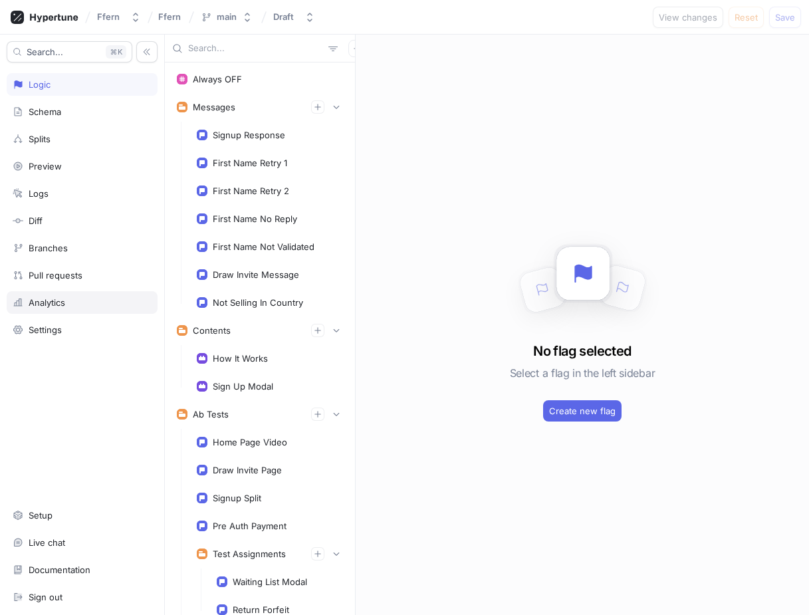
click at [92, 299] on div "Analytics" at bounding box center [82, 302] width 139 height 11
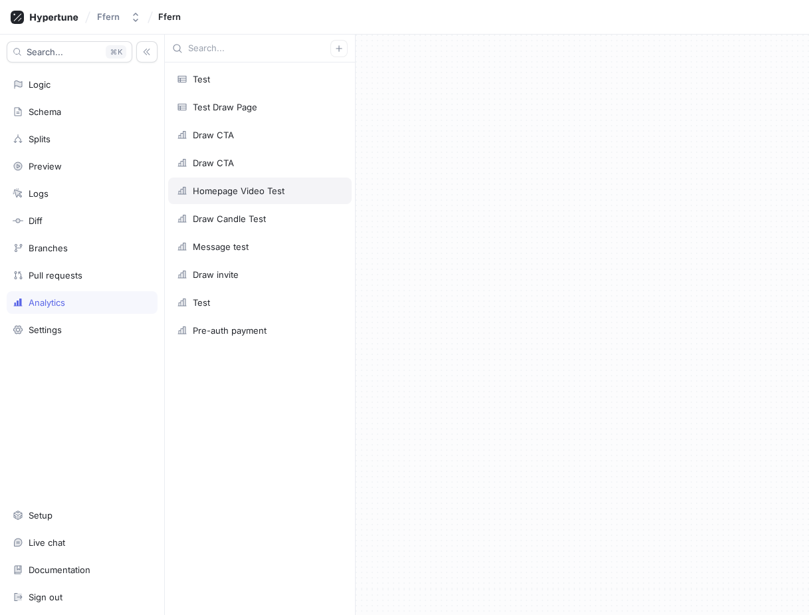
click at [277, 181] on div "Homepage Video Test" at bounding box center [259, 191] width 183 height 27
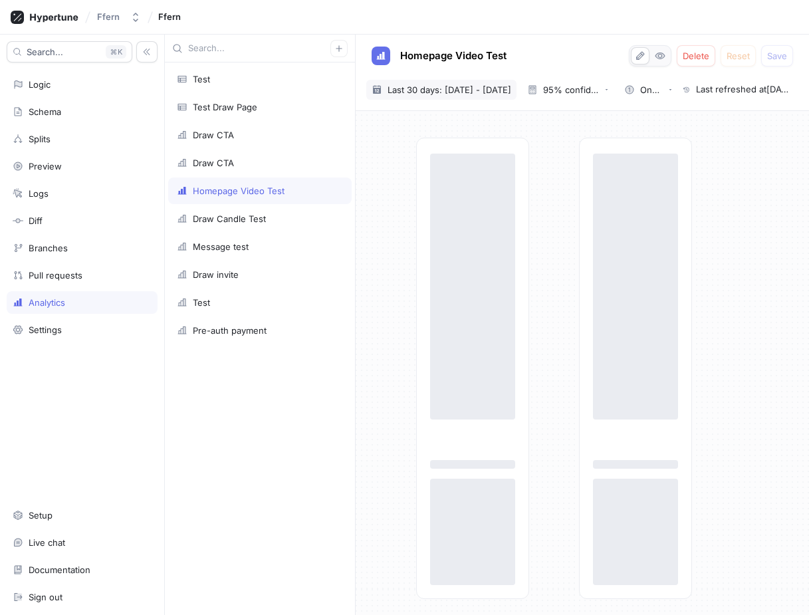
click at [458, 89] on span "Last 30 days: [DATE] - [DATE]" at bounding box center [450, 89] width 124 height 13
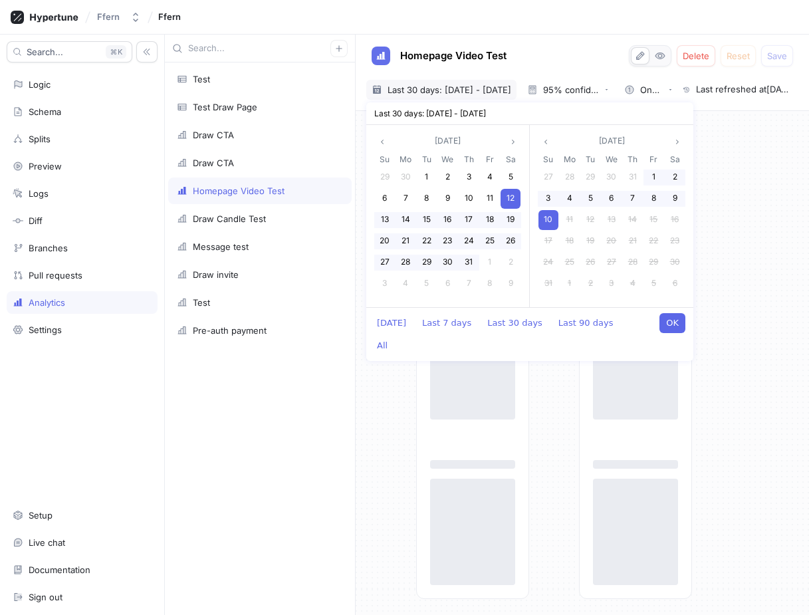
click at [677, 324] on button "OK" at bounding box center [673, 323] width 26 height 20
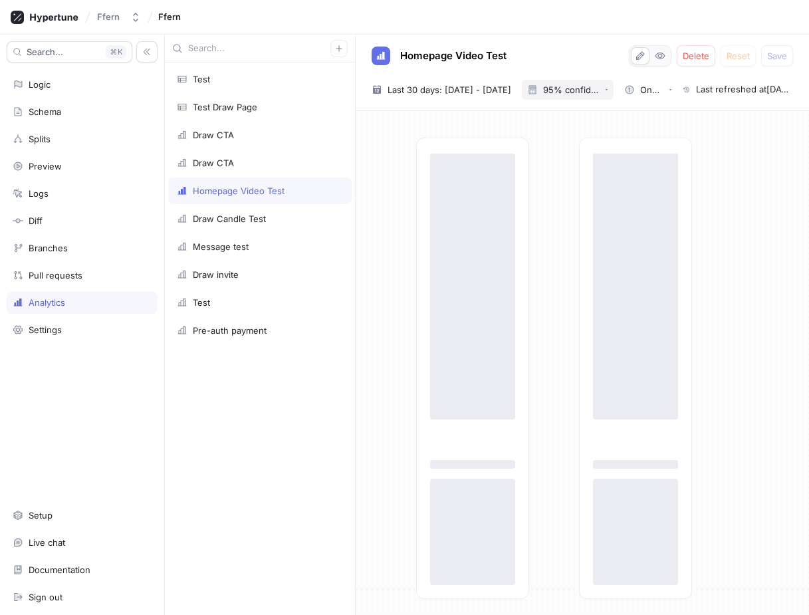
click at [589, 92] on div "95% confidence level" at bounding box center [571, 90] width 57 height 9
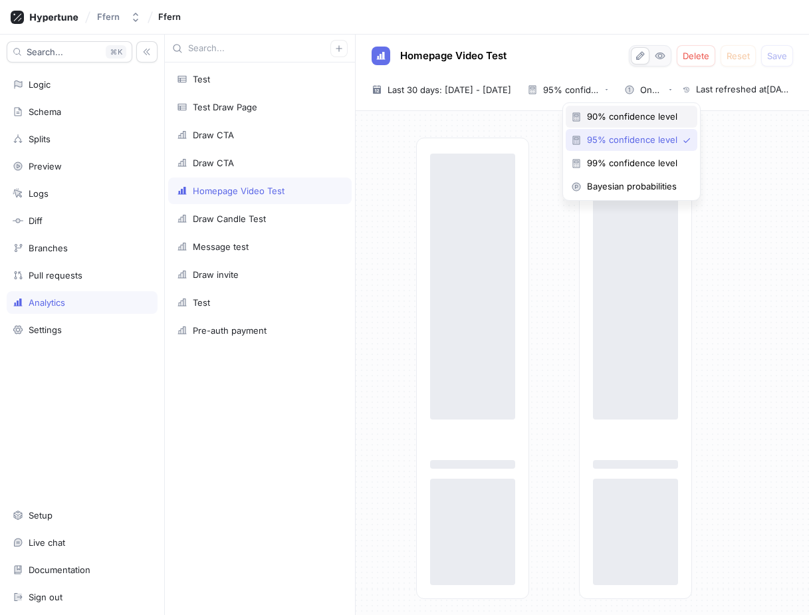
click at [603, 117] on span "90% confidence level" at bounding box center [636, 116] width 98 height 11
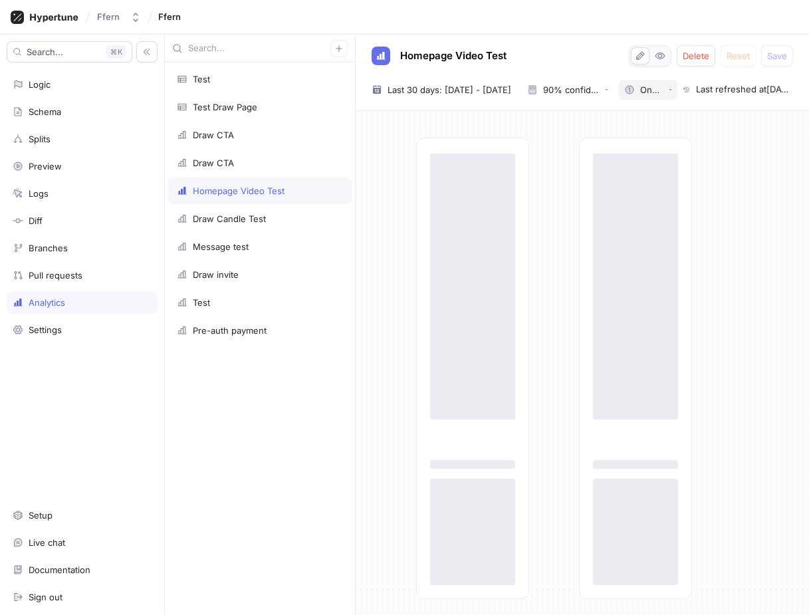
click at [664, 96] on button "One-sided" at bounding box center [648, 90] width 59 height 20
click at [669, 142] on span "Two-sided" at bounding box center [691, 139] width 52 height 11
click at [556, 116] on div "‌ ‌ ‌ ‌ ‌ ‌" at bounding box center [582, 363] width 453 height 504
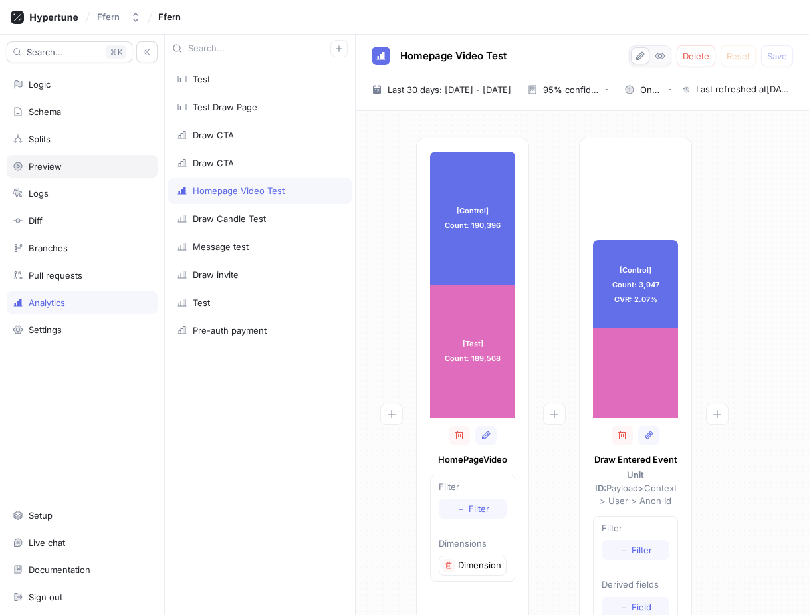
click at [83, 170] on div "Preview" at bounding box center [82, 166] width 139 height 11
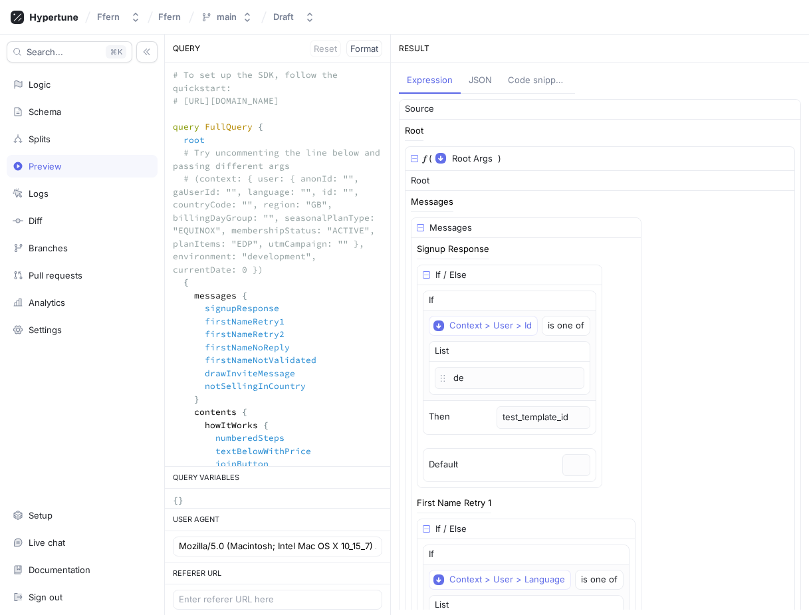
click at [483, 82] on div "JSON" at bounding box center [480, 80] width 23 height 13
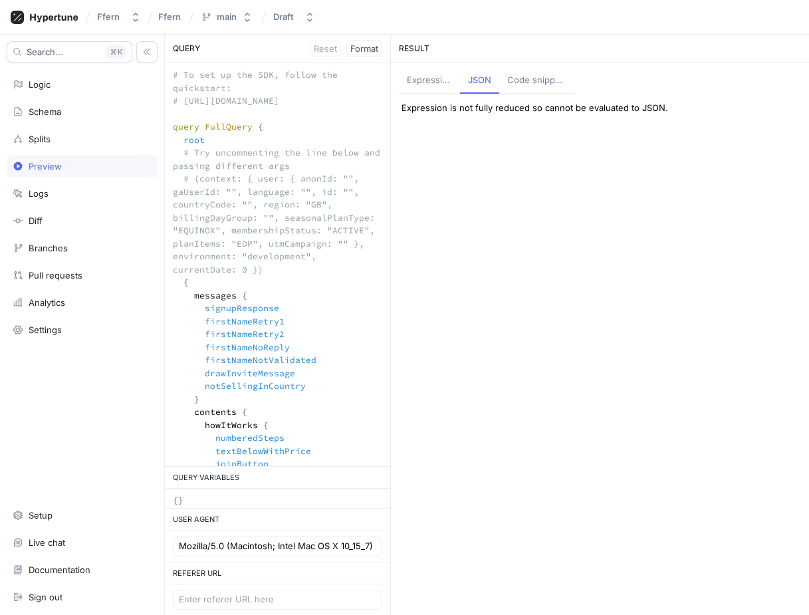
click at [534, 84] on div "Code snippets" at bounding box center [536, 80] width 59 height 13
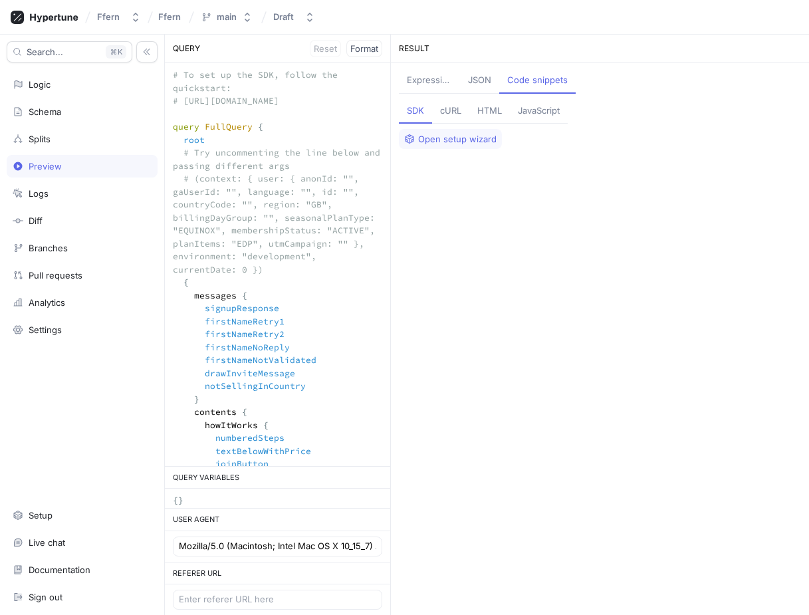
click at [468, 84] on div "JSON" at bounding box center [479, 80] width 23 height 13
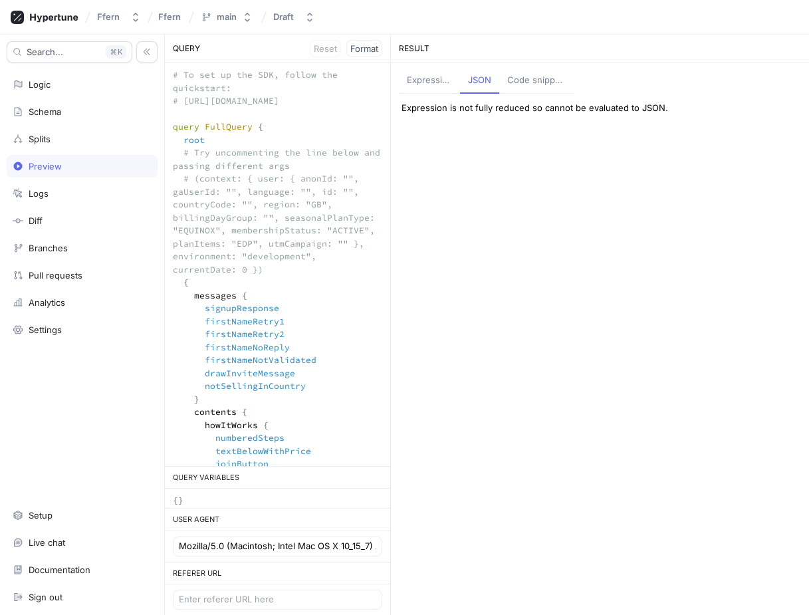
click at [429, 85] on div "Expression" at bounding box center [429, 80] width 45 height 13
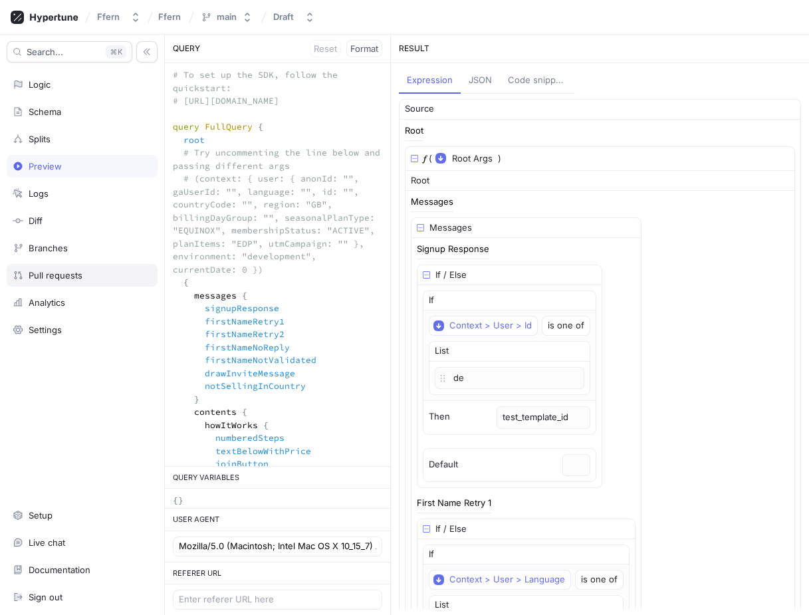
click at [97, 279] on div "Pull requests" at bounding box center [82, 275] width 139 height 11
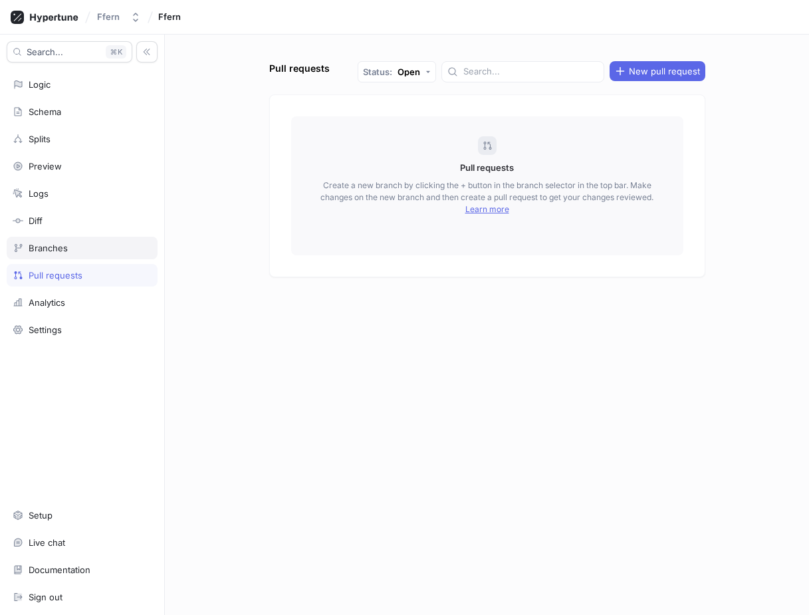
click at [89, 244] on div "Branches" at bounding box center [82, 248] width 139 height 11
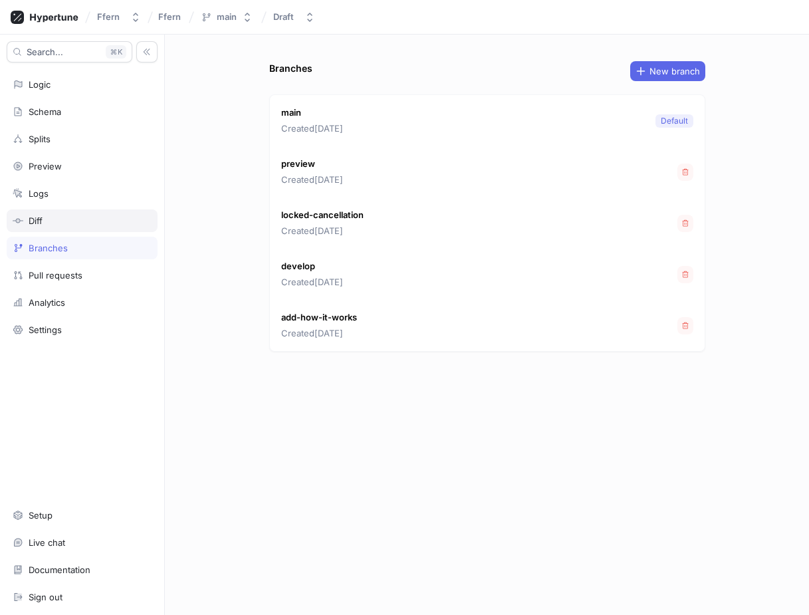
click at [83, 218] on div "Diff" at bounding box center [82, 220] width 139 height 11
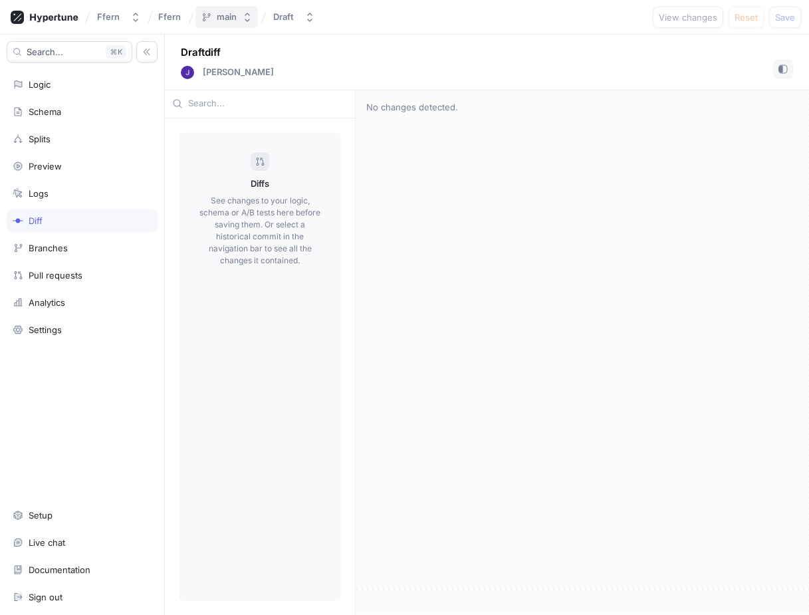
click at [251, 13] on icon "button" at bounding box center [247, 17] width 11 height 11
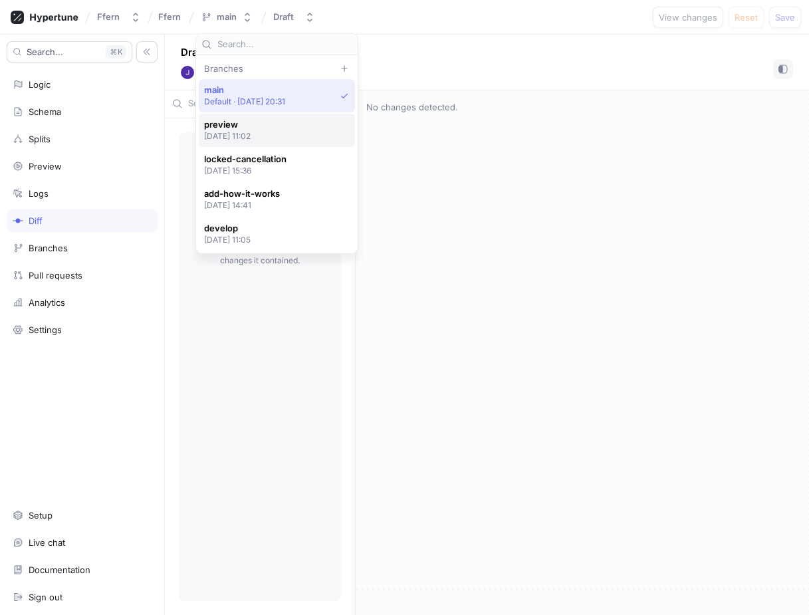
click at [251, 135] on p "2025-08-08 at 11:02" at bounding box center [227, 135] width 47 height 11
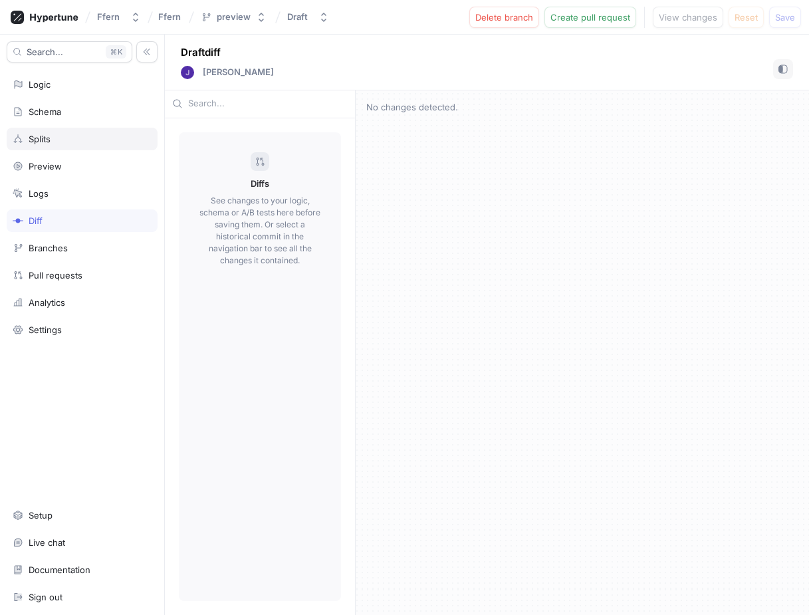
click at [80, 144] on div "Splits" at bounding box center [82, 139] width 151 height 23
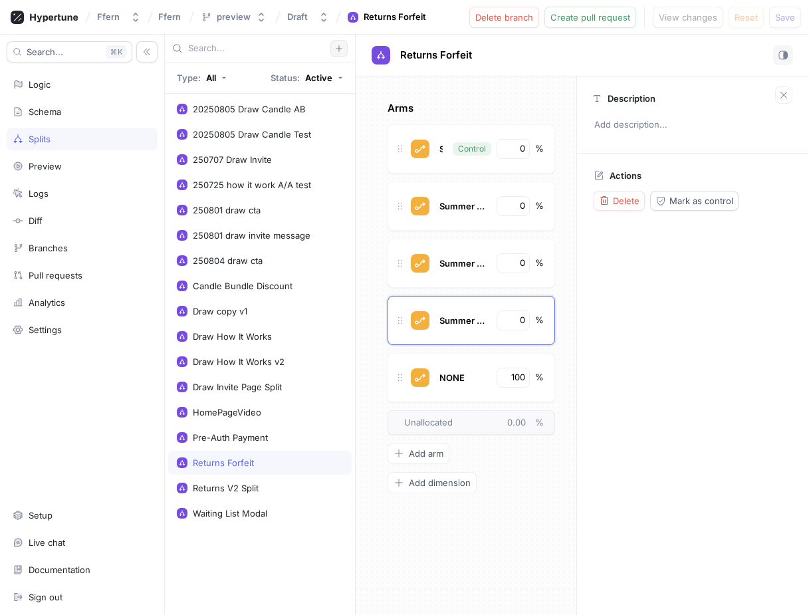
click at [344, 48] on button "button" at bounding box center [338, 48] width 17 height 17
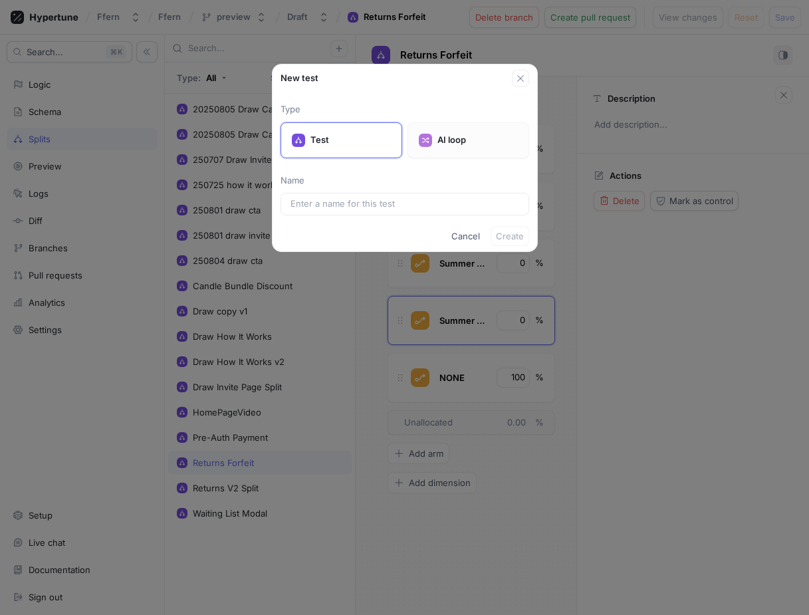
click at [449, 134] on p "AI loop" at bounding box center [477, 140] width 80 height 13
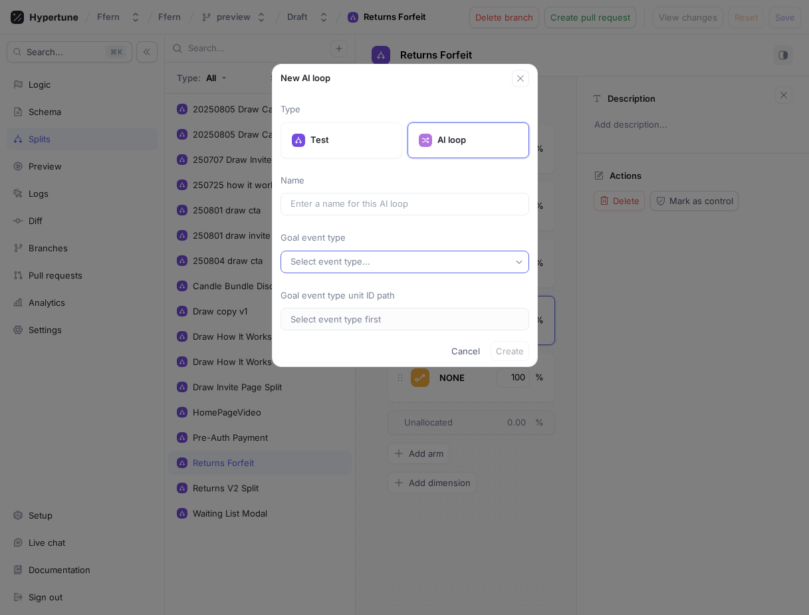
click at [392, 254] on button "Select event type..." at bounding box center [405, 262] width 249 height 23
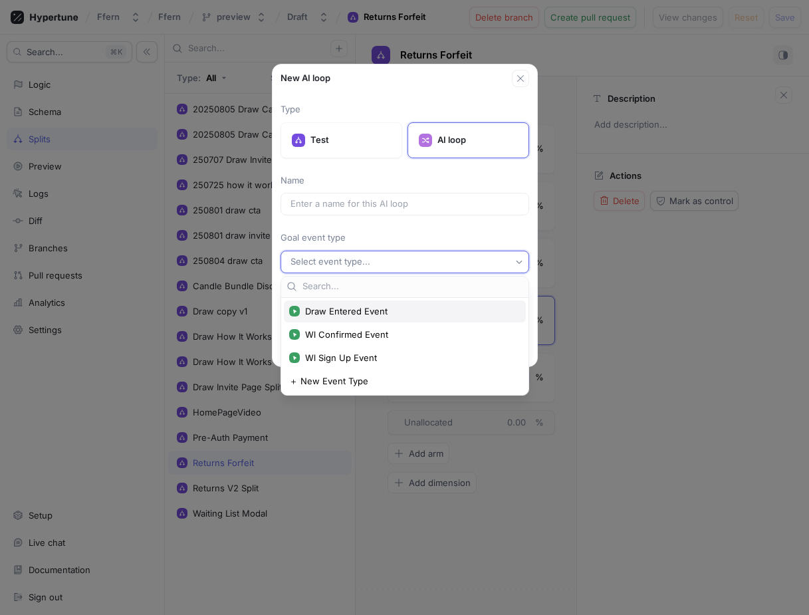
click at [374, 310] on span "Draw Entered Event" at bounding box center [409, 311] width 209 height 11
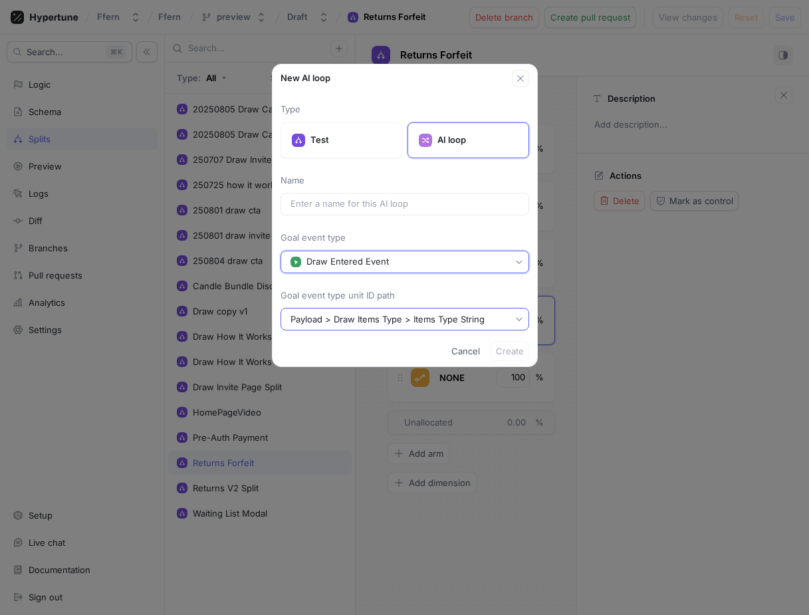
click at [425, 321] on div "Payload > Draw Items Type > Items Type String" at bounding box center [388, 319] width 194 height 11
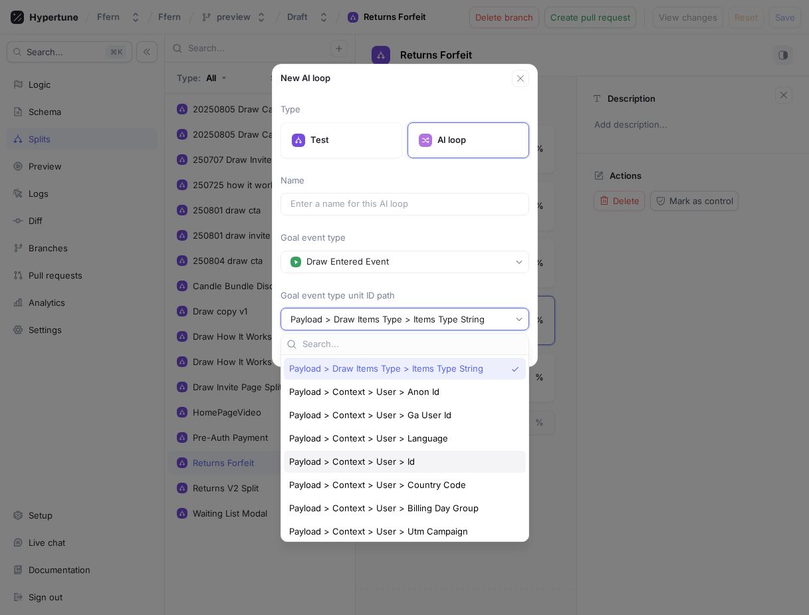
click at [410, 453] on div "Payload > Context > User > Id" at bounding box center [405, 462] width 242 height 22
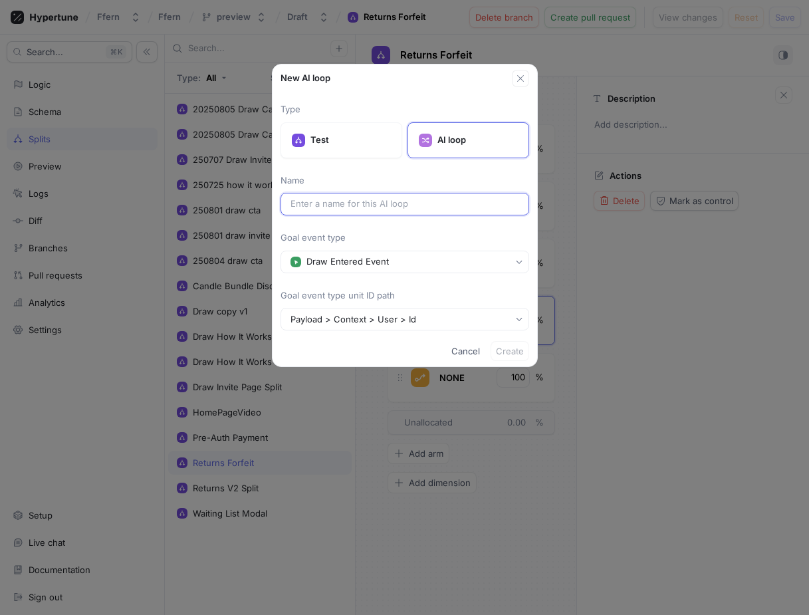
click at [446, 203] on input "text" at bounding box center [405, 203] width 229 height 13
type input "AI Test"
click at [509, 355] on span "Create" at bounding box center [510, 351] width 28 height 8
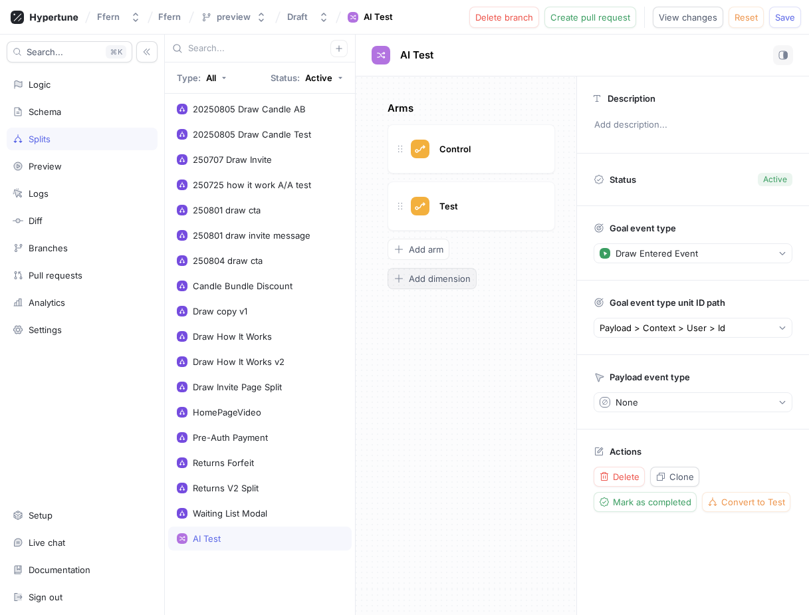
click at [431, 275] on span "Add dimension" at bounding box center [440, 279] width 62 height 8
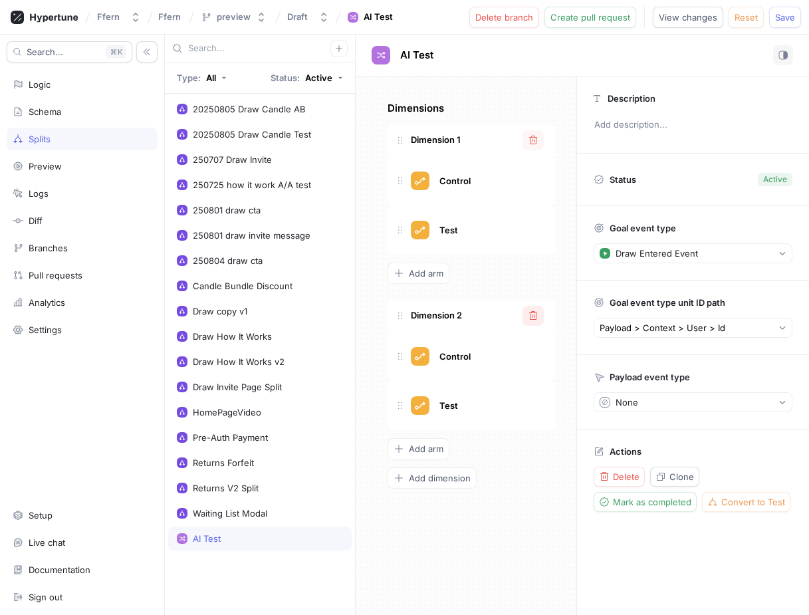
click at [539, 320] on button "button" at bounding box center [533, 316] width 21 height 20
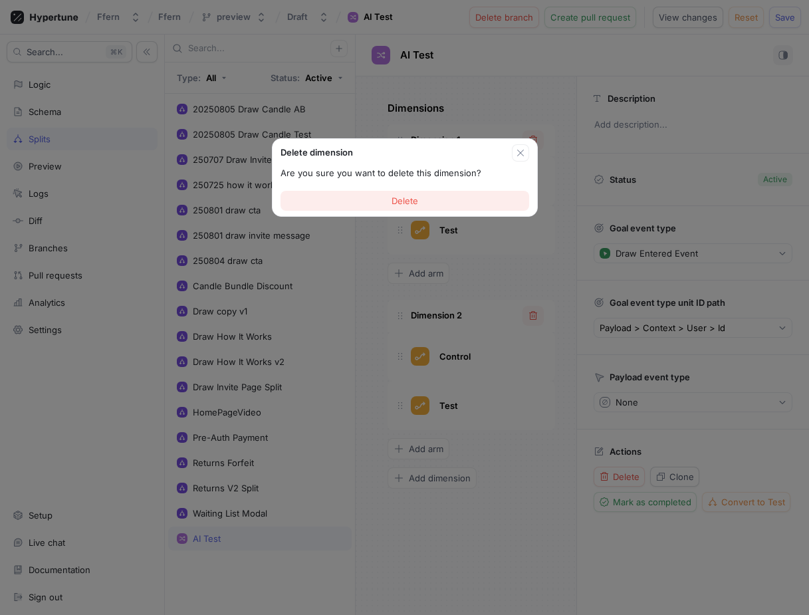
click at [435, 201] on button "Delete" at bounding box center [405, 201] width 249 height 20
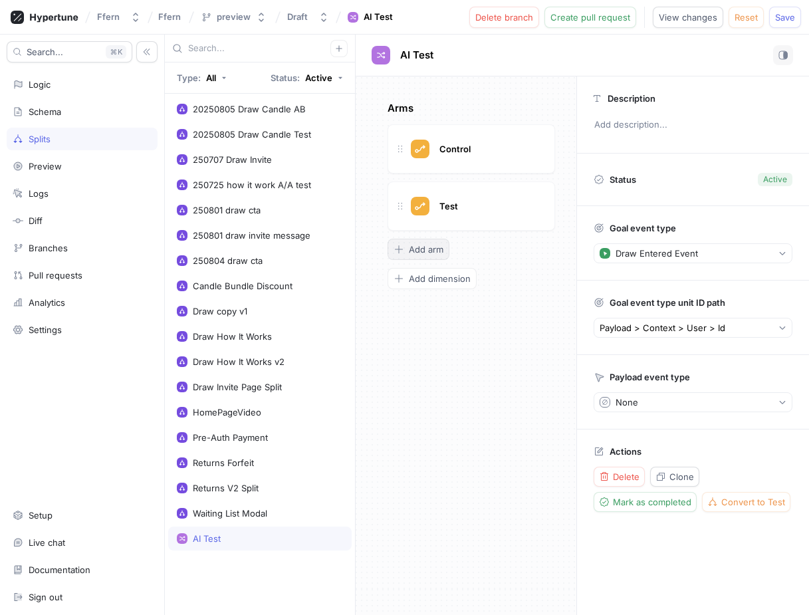
click at [421, 251] on span "Add arm" at bounding box center [426, 249] width 35 height 8
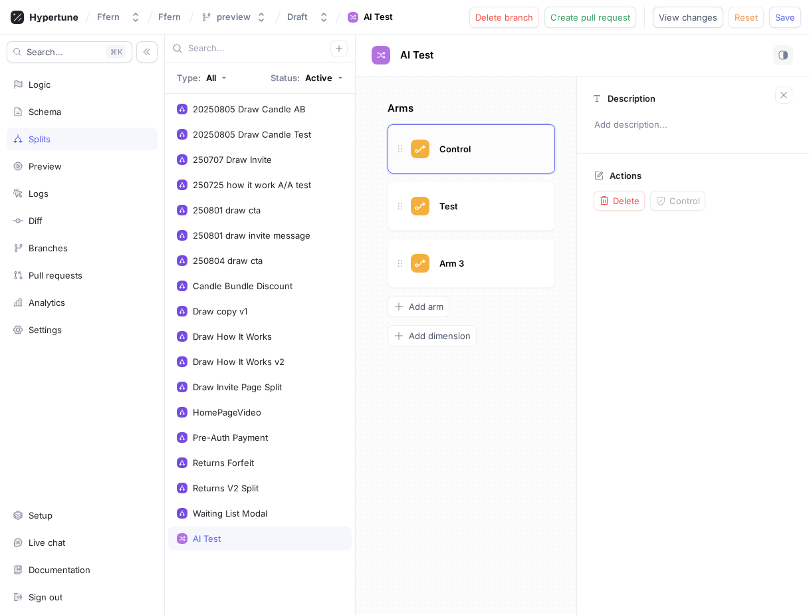
click at [496, 150] on div "Control" at bounding box center [489, 149] width 106 height 15
click at [462, 203] on div "Test" at bounding box center [489, 206] width 106 height 15
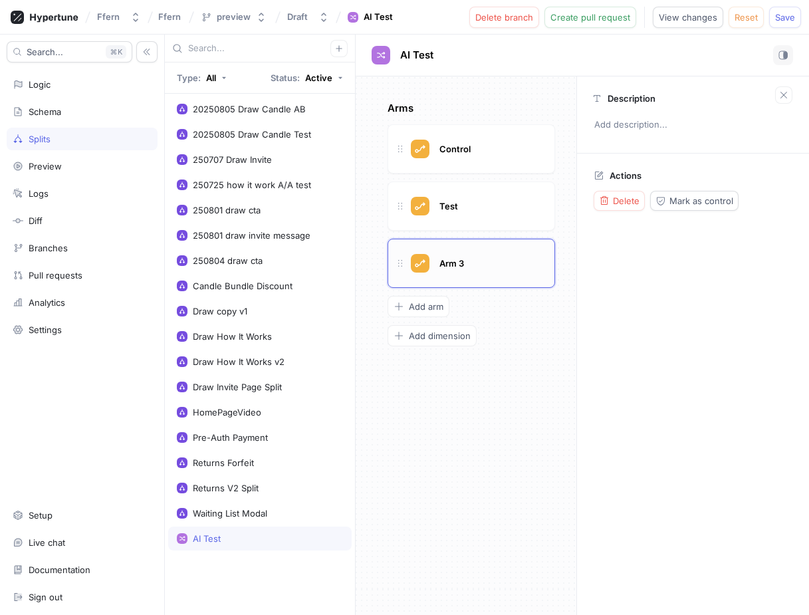
click at [473, 264] on div "Arm 3" at bounding box center [489, 263] width 106 height 15
click at [750, 21] on span "Reset" at bounding box center [746, 17] width 23 height 8
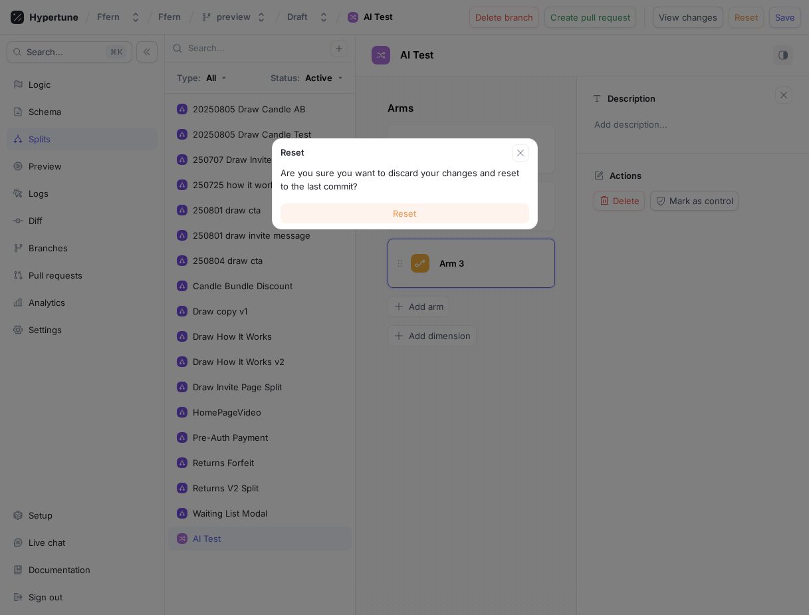
click at [459, 213] on button "Reset" at bounding box center [405, 213] width 249 height 20
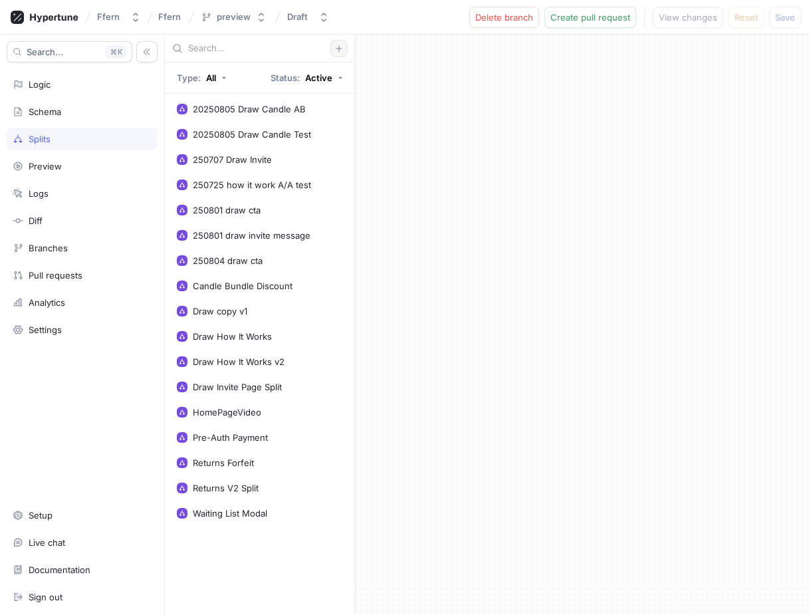
click at [336, 51] on icon "button" at bounding box center [339, 49] width 8 height 8
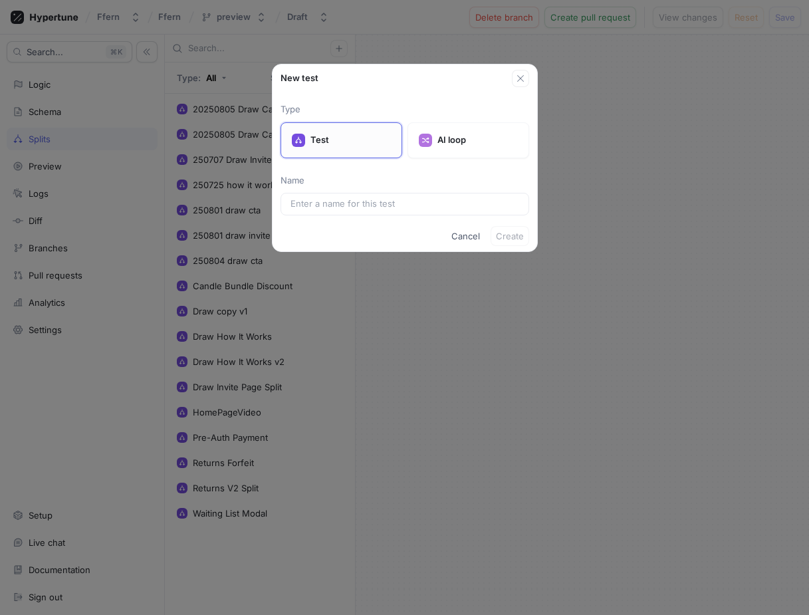
click at [371, 140] on p "Test" at bounding box center [350, 140] width 80 height 13
click at [351, 205] on input "text" at bounding box center [405, 203] width 229 height 13
type input "test"
click at [515, 241] on button "Create" at bounding box center [510, 236] width 39 height 20
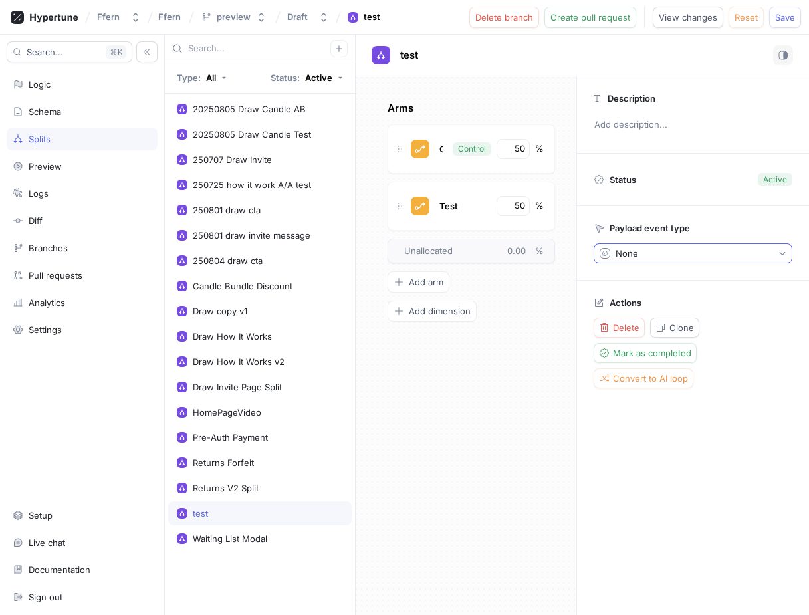
click at [661, 251] on button "None" at bounding box center [693, 253] width 199 height 20
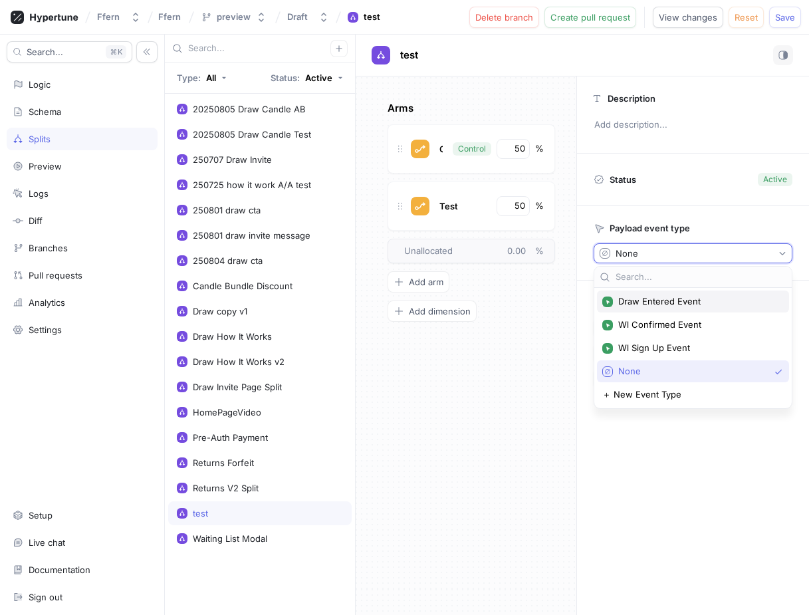
click at [670, 297] on span "Draw Entered Event" at bounding box center [697, 301] width 159 height 11
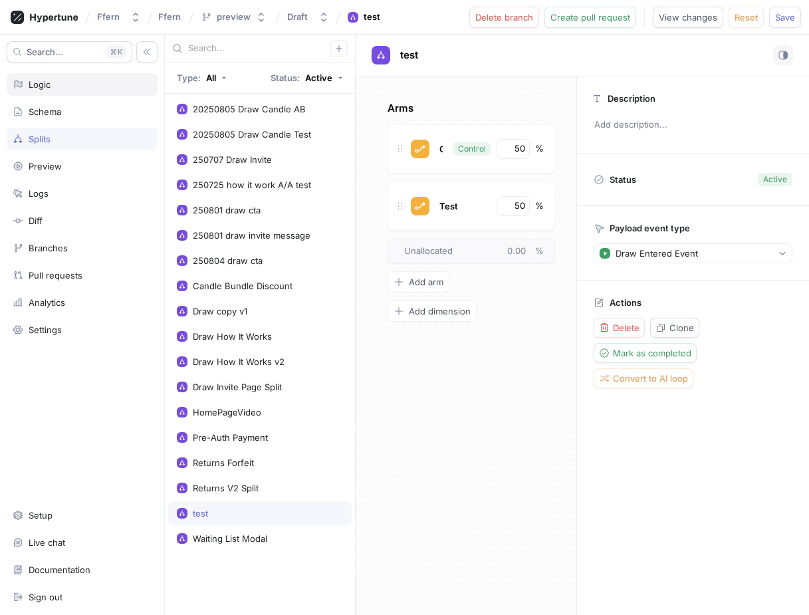
click at [114, 90] on div "Logic" at bounding box center [82, 84] width 151 height 23
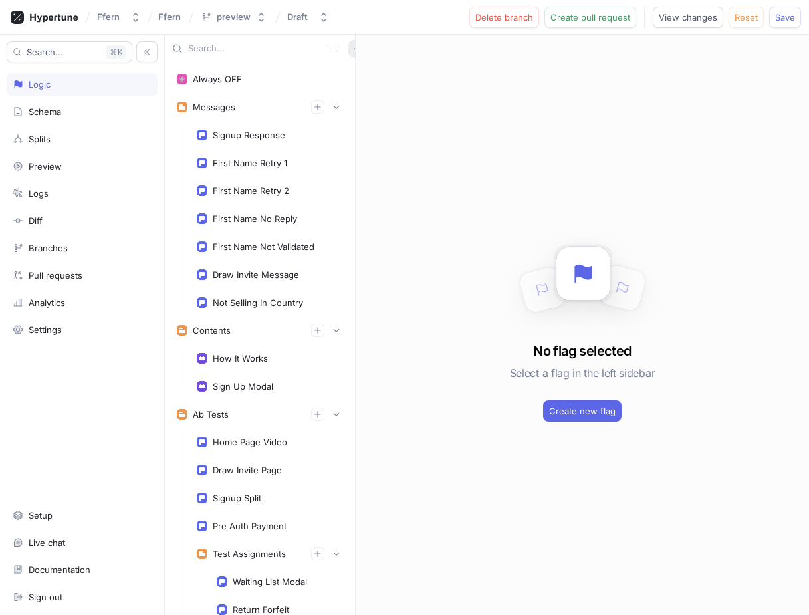
click at [353, 47] on icon "button" at bounding box center [357, 49] width 8 height 8
click at [292, 320] on div "Always OFF Messages Signup Response First Name Retry 1 First Name Retry 2 First…" at bounding box center [260, 325] width 191 height 580
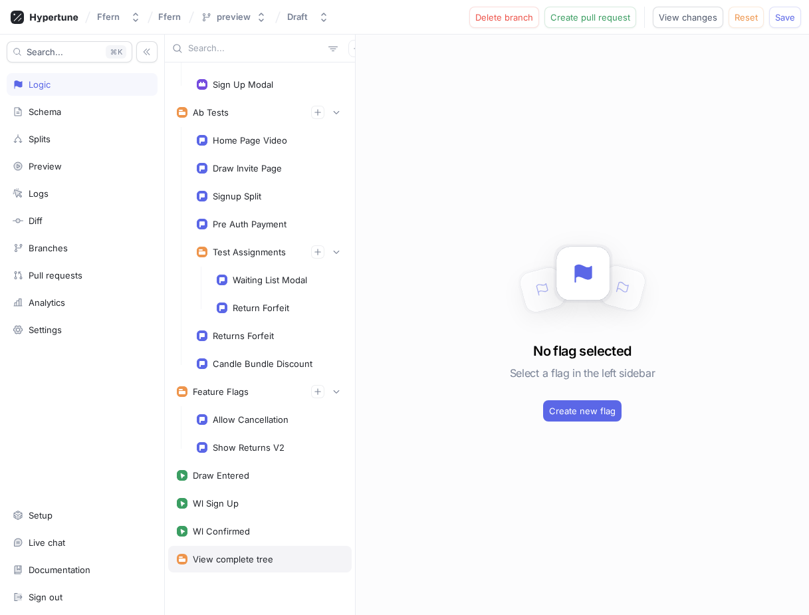
click at [278, 550] on div "View complete tree" at bounding box center [259, 559] width 183 height 27
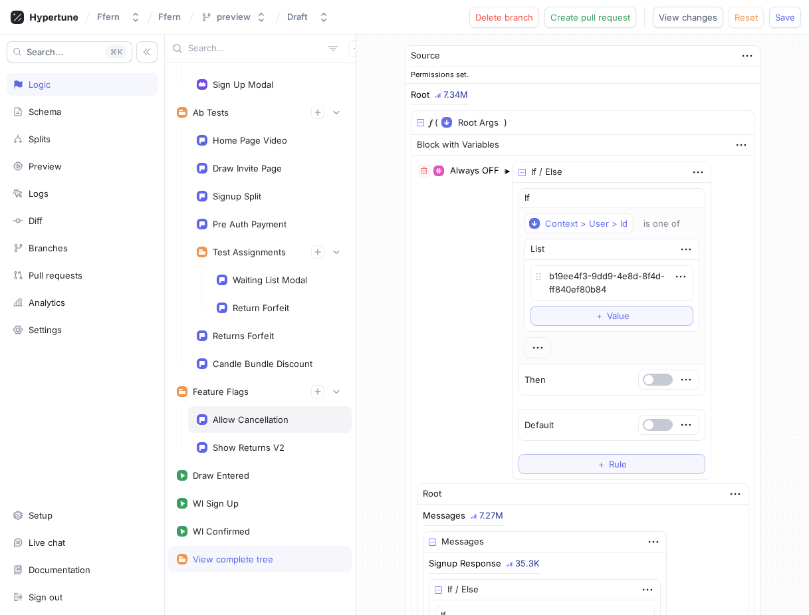
click at [273, 419] on div "Allow Cancellation" at bounding box center [251, 419] width 76 height 11
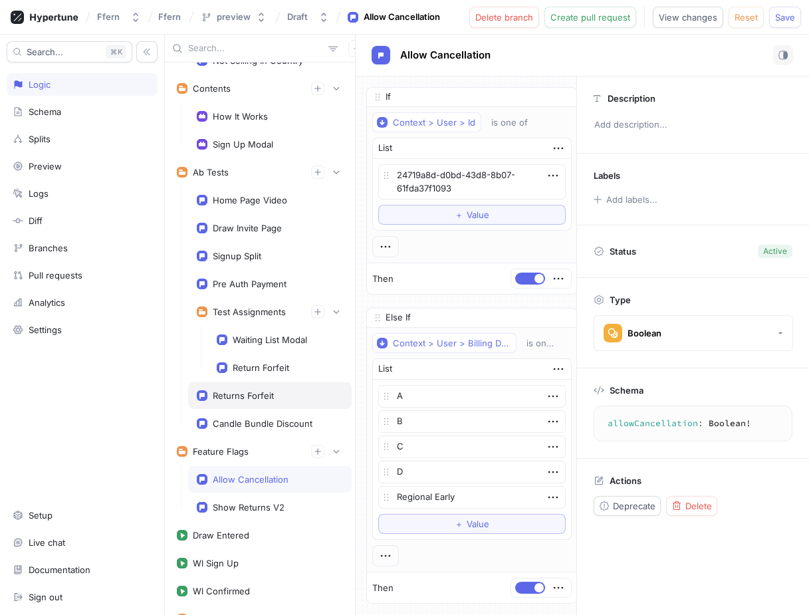
scroll to position [234, 0]
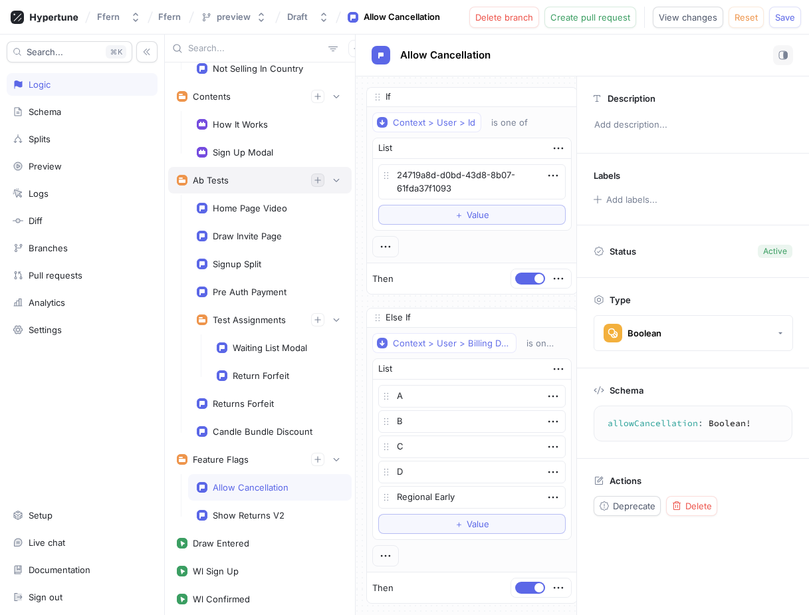
click at [319, 185] on button "button" at bounding box center [317, 180] width 13 height 13
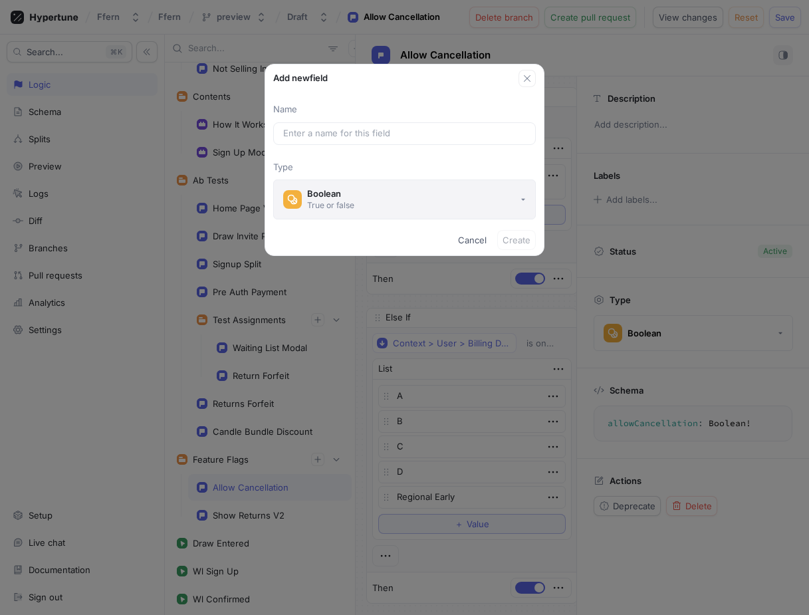
click at [361, 192] on button "Boolean True or false" at bounding box center [404, 200] width 263 height 40
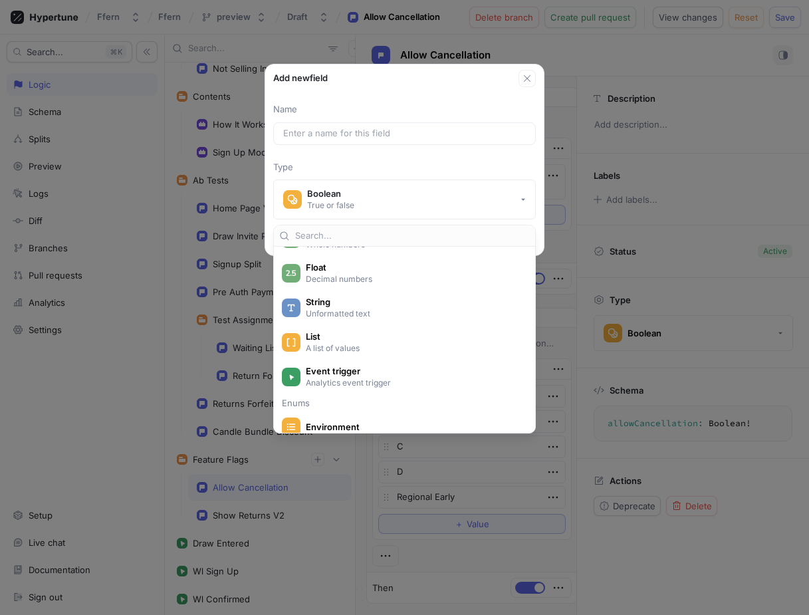
scroll to position [50, 0]
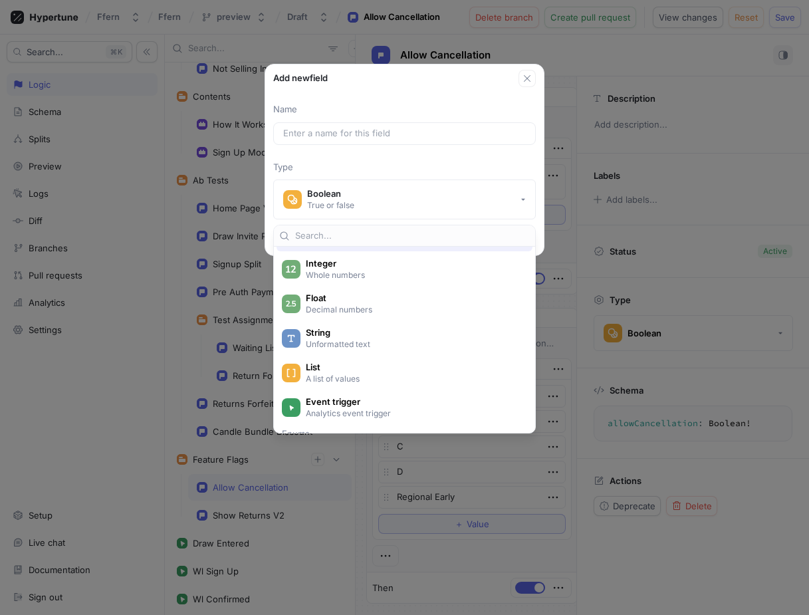
type textarea "x"
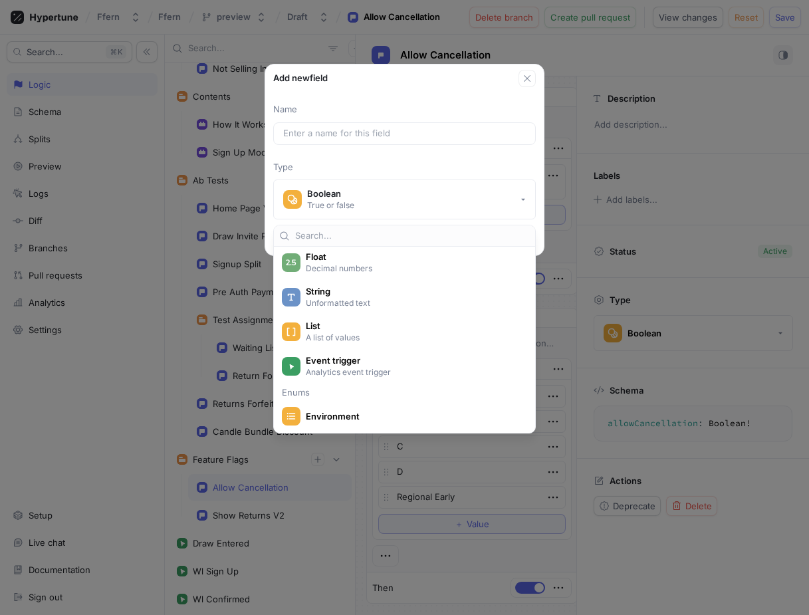
scroll to position [92, 0]
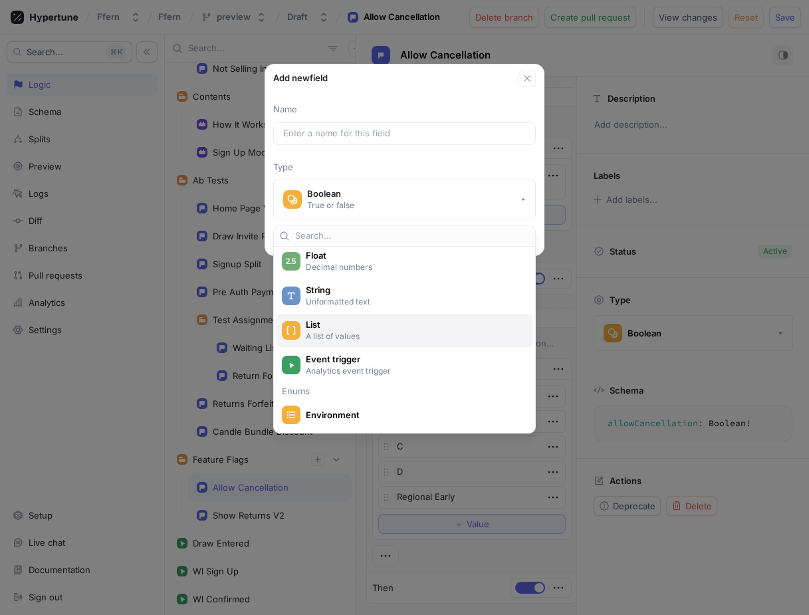
click at [435, 340] on p "A list of values" at bounding box center [412, 335] width 213 height 11
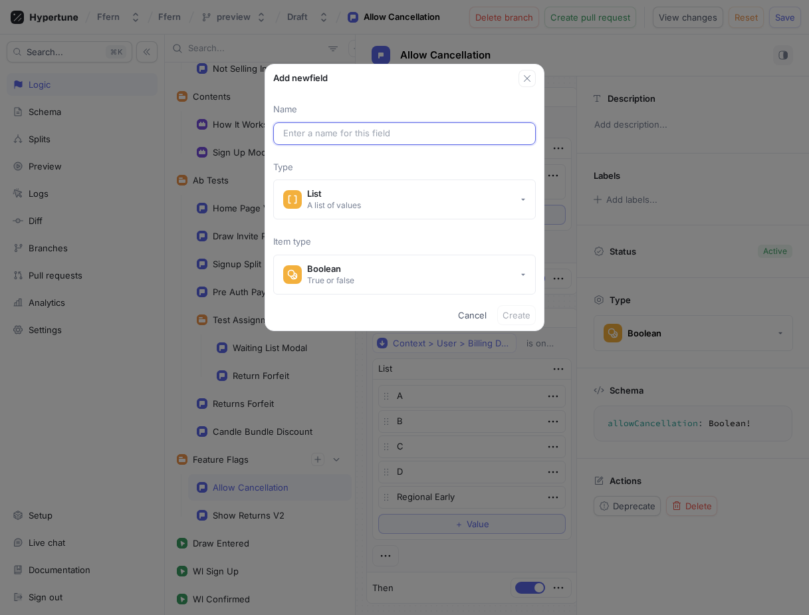
click at [398, 131] on input "text" at bounding box center [404, 133] width 243 height 13
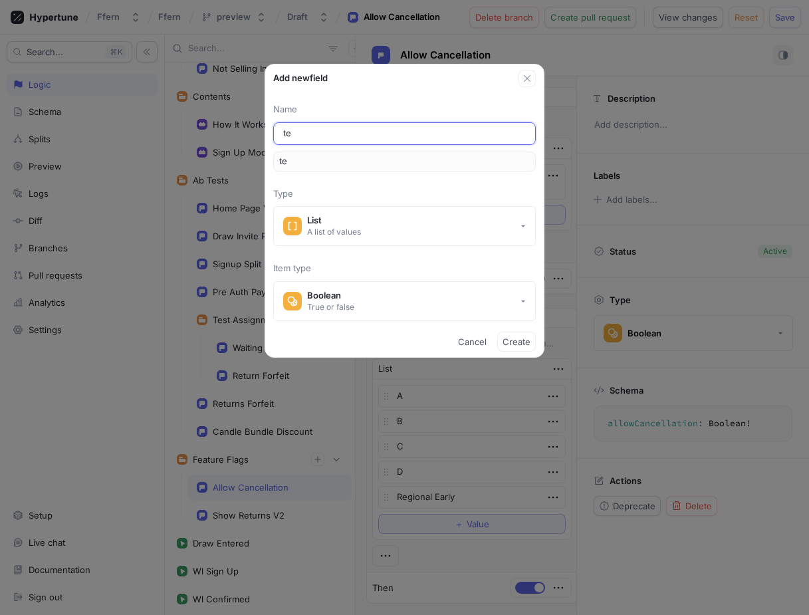
type input "tes"
type input "test"
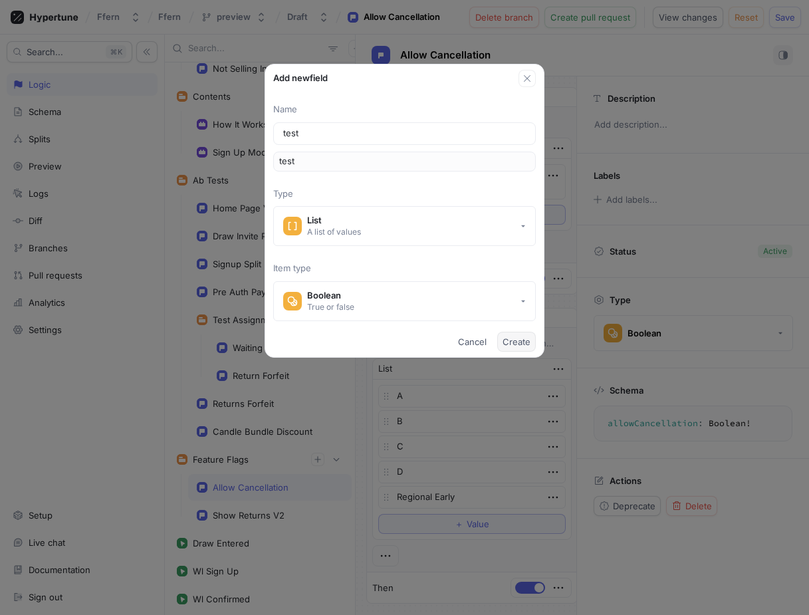
click at [525, 346] on button "Create" at bounding box center [516, 342] width 39 height 20
type textarea "x"
type textarea "test: [Boolean!]!"
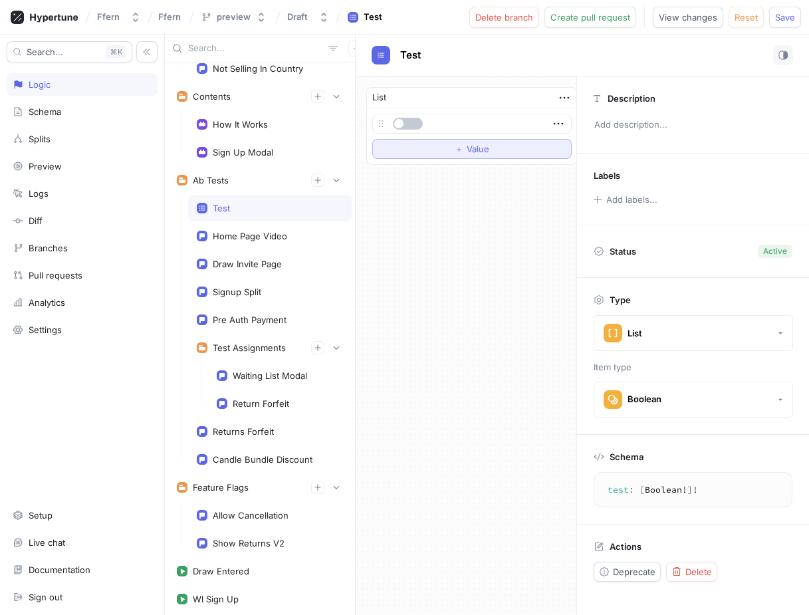
click at [461, 152] on span "＋" at bounding box center [459, 149] width 9 height 8
click at [559, 147] on icon "button" at bounding box center [558, 146] width 15 height 15
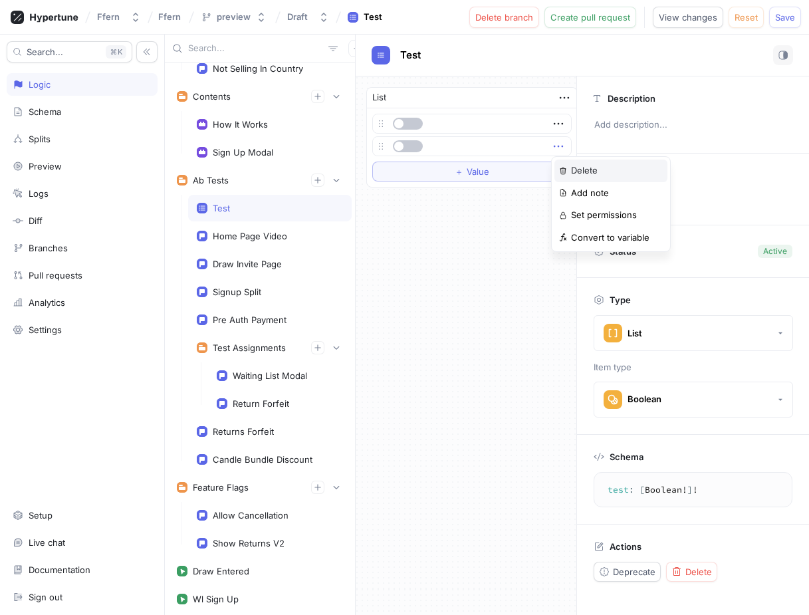
click at [588, 170] on p "Delete" at bounding box center [584, 170] width 27 height 13
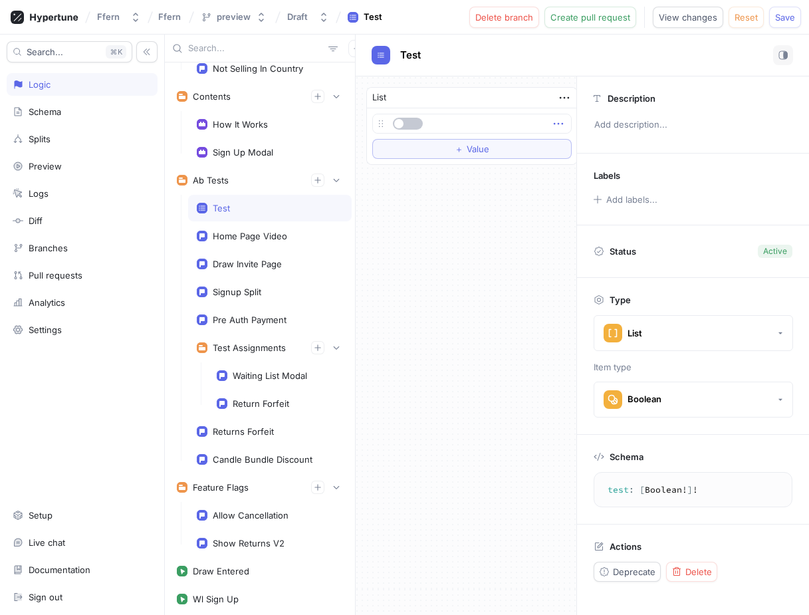
click at [560, 122] on icon "button" at bounding box center [558, 123] width 15 height 15
click at [574, 144] on p "Delete" at bounding box center [584, 148] width 27 height 13
click at [566, 94] on icon "button" at bounding box center [564, 97] width 15 height 15
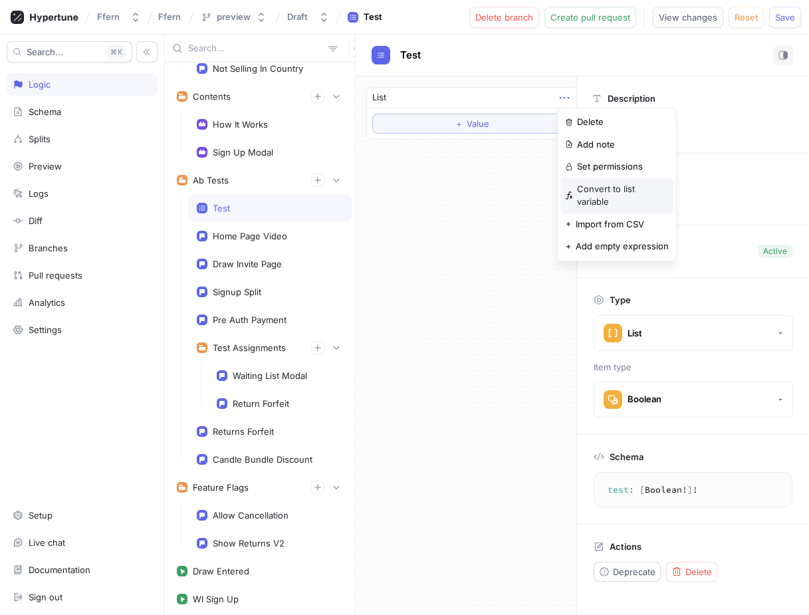
click at [618, 191] on p "Convert to list variable" at bounding box center [623, 196] width 92 height 26
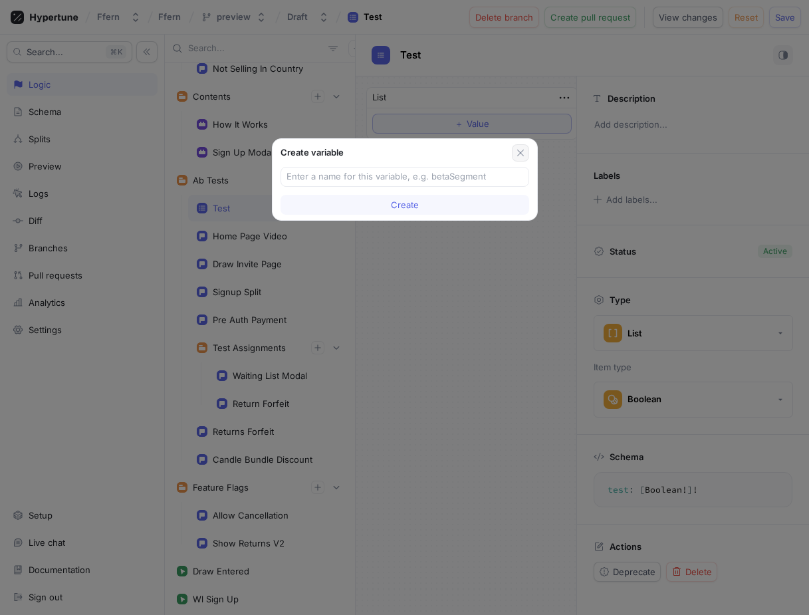
click at [525, 152] on button "button" at bounding box center [520, 152] width 17 height 17
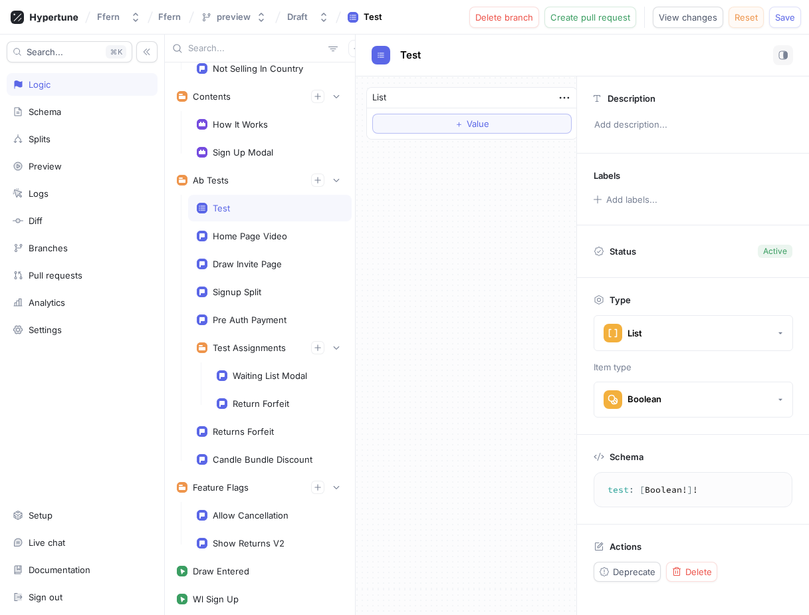
click at [741, 19] on span "Reset" at bounding box center [746, 17] width 23 height 8
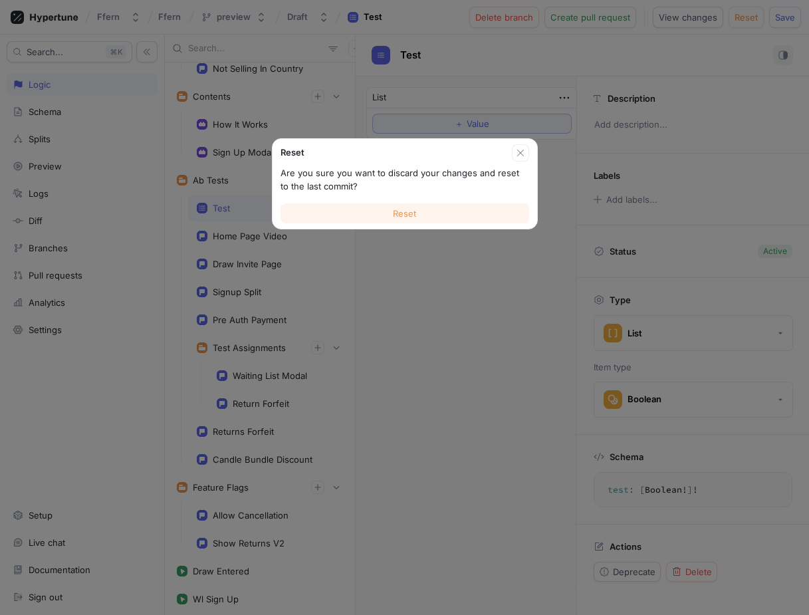
click at [434, 203] on button "Reset" at bounding box center [405, 213] width 249 height 20
